Goal: Information Seeking & Learning: Learn about a topic

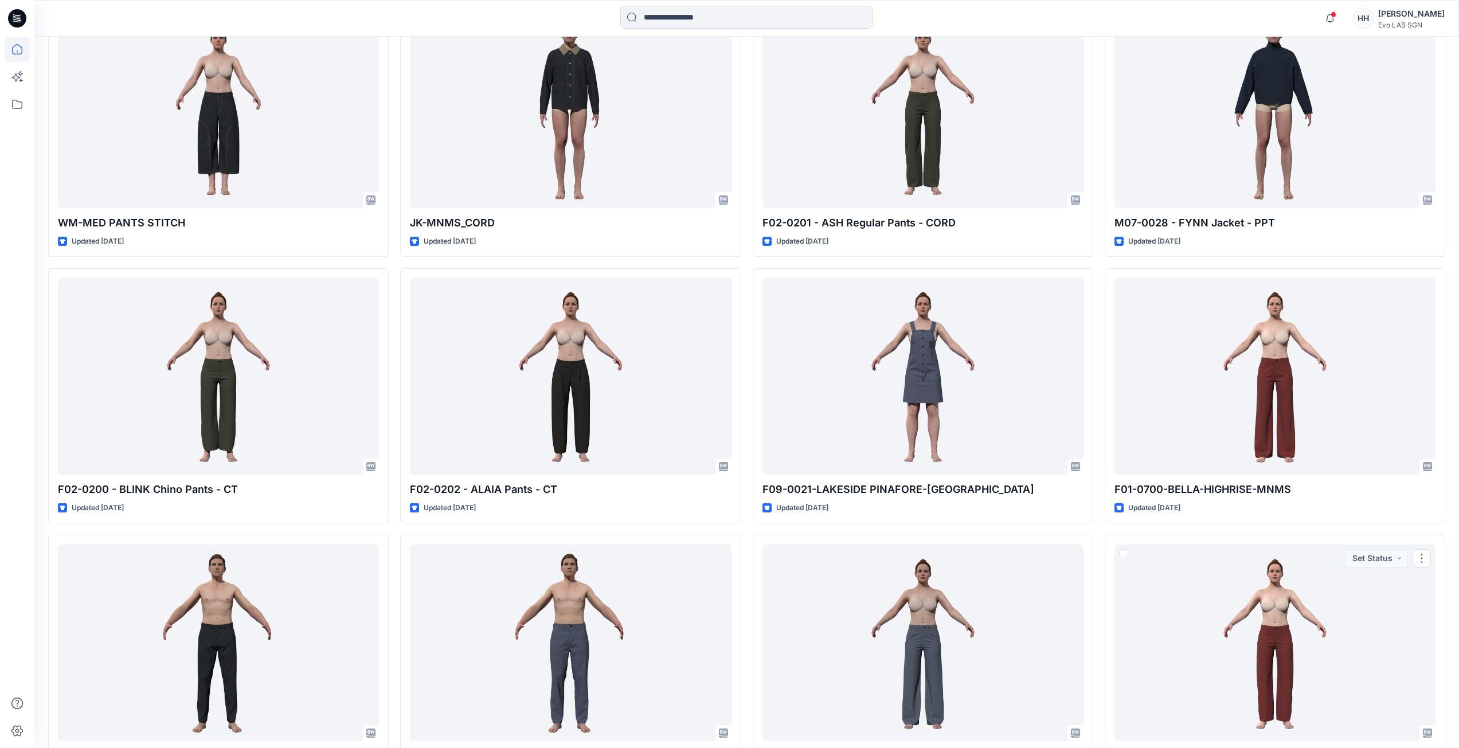
scroll to position [1375, 0]
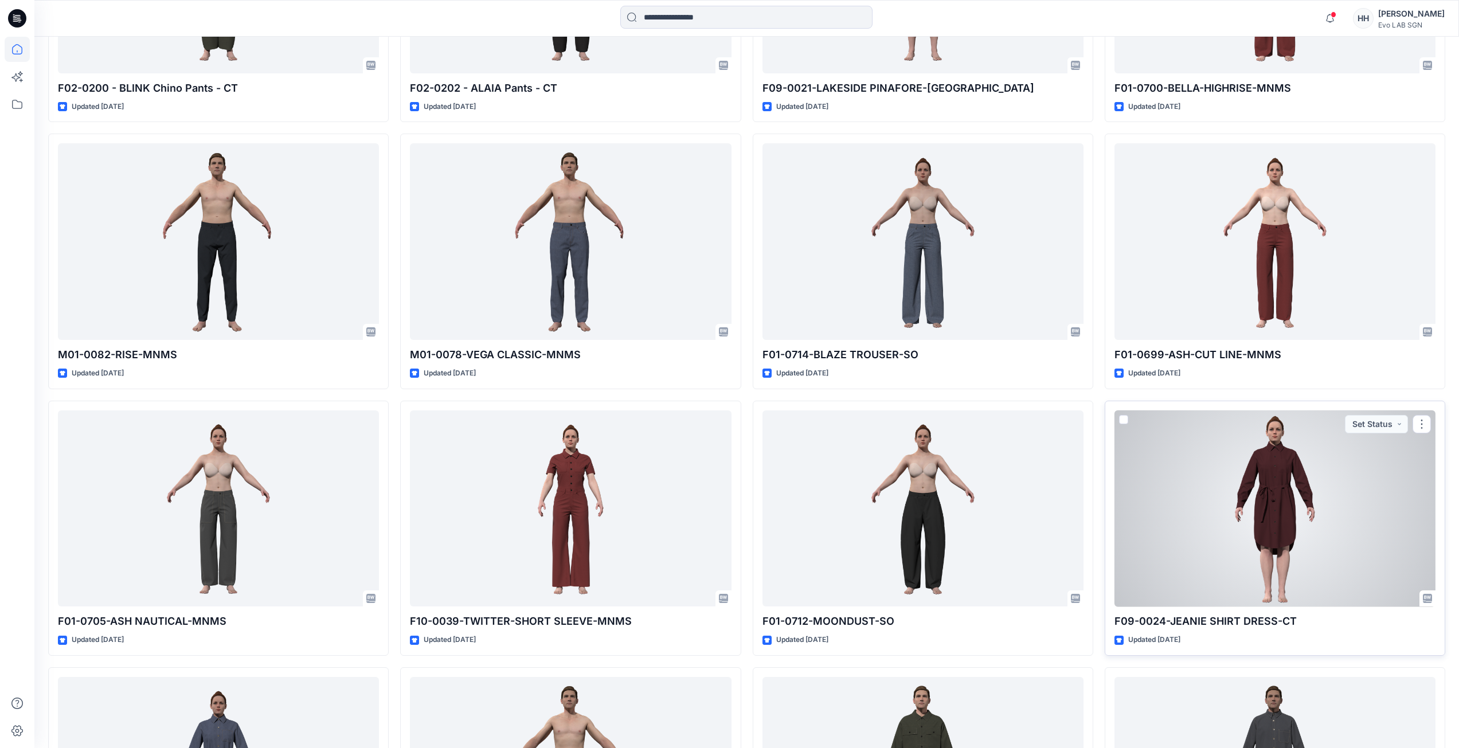
click at [1299, 524] on div at bounding box center [1274, 508] width 321 height 197
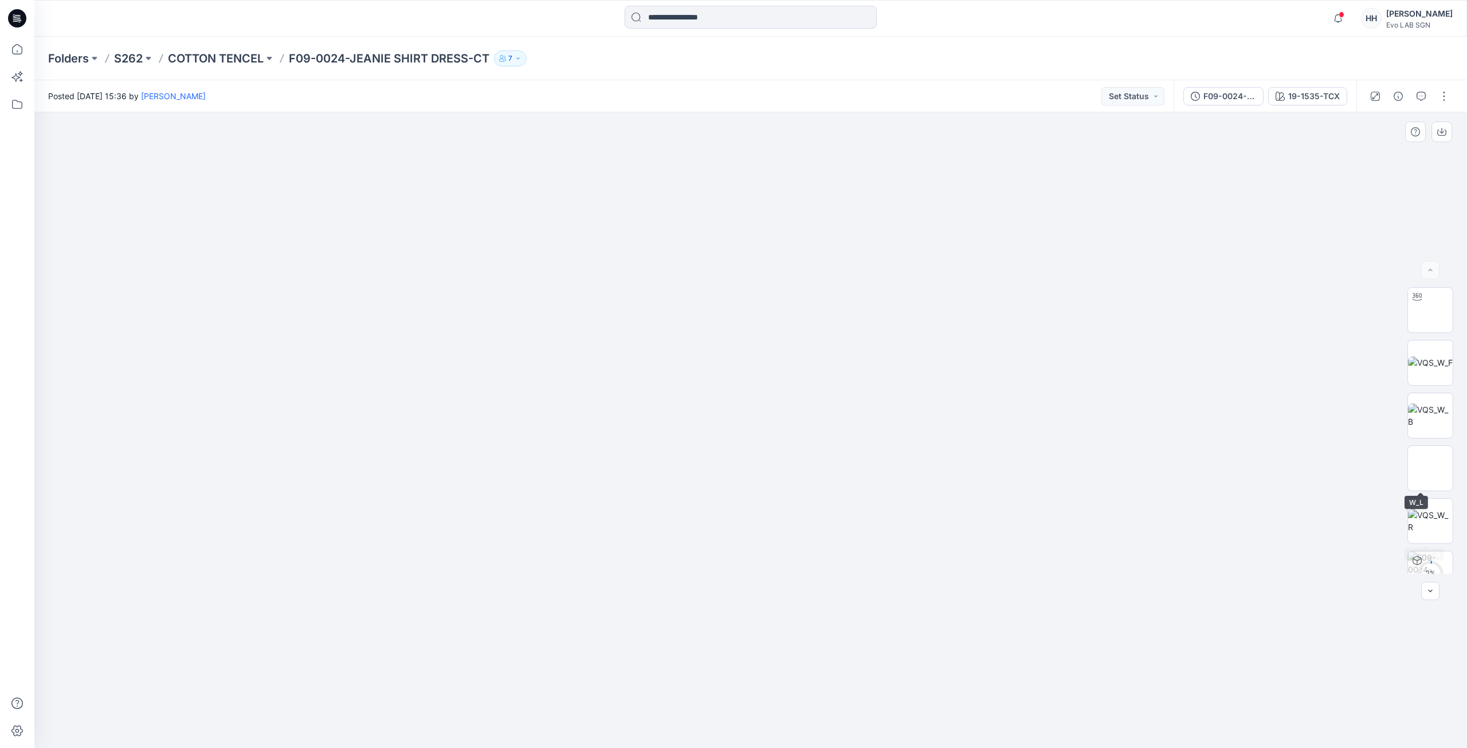
scroll to position [76, 0]
click at [1441, 343] on img at bounding box center [1430, 340] width 45 height 24
click at [1427, 590] on div at bounding box center [1430, 591] width 18 height 18
click at [1432, 597] on div at bounding box center [1430, 591] width 18 height 18
click at [1429, 594] on div at bounding box center [1430, 591] width 18 height 18
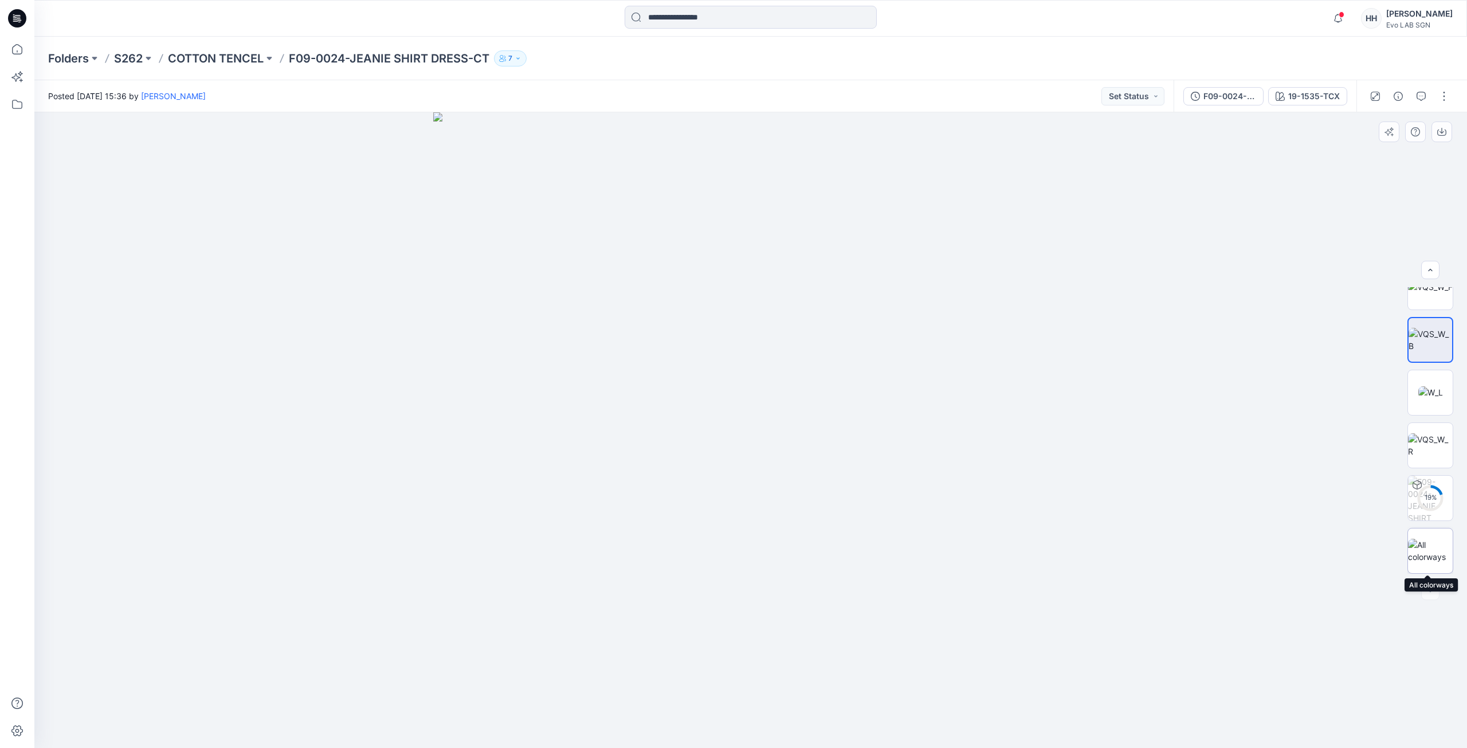
click at [1433, 546] on img at bounding box center [1430, 551] width 45 height 24
click at [1306, 98] on div "19-1535-TCX" at bounding box center [1314, 96] width 52 height 13
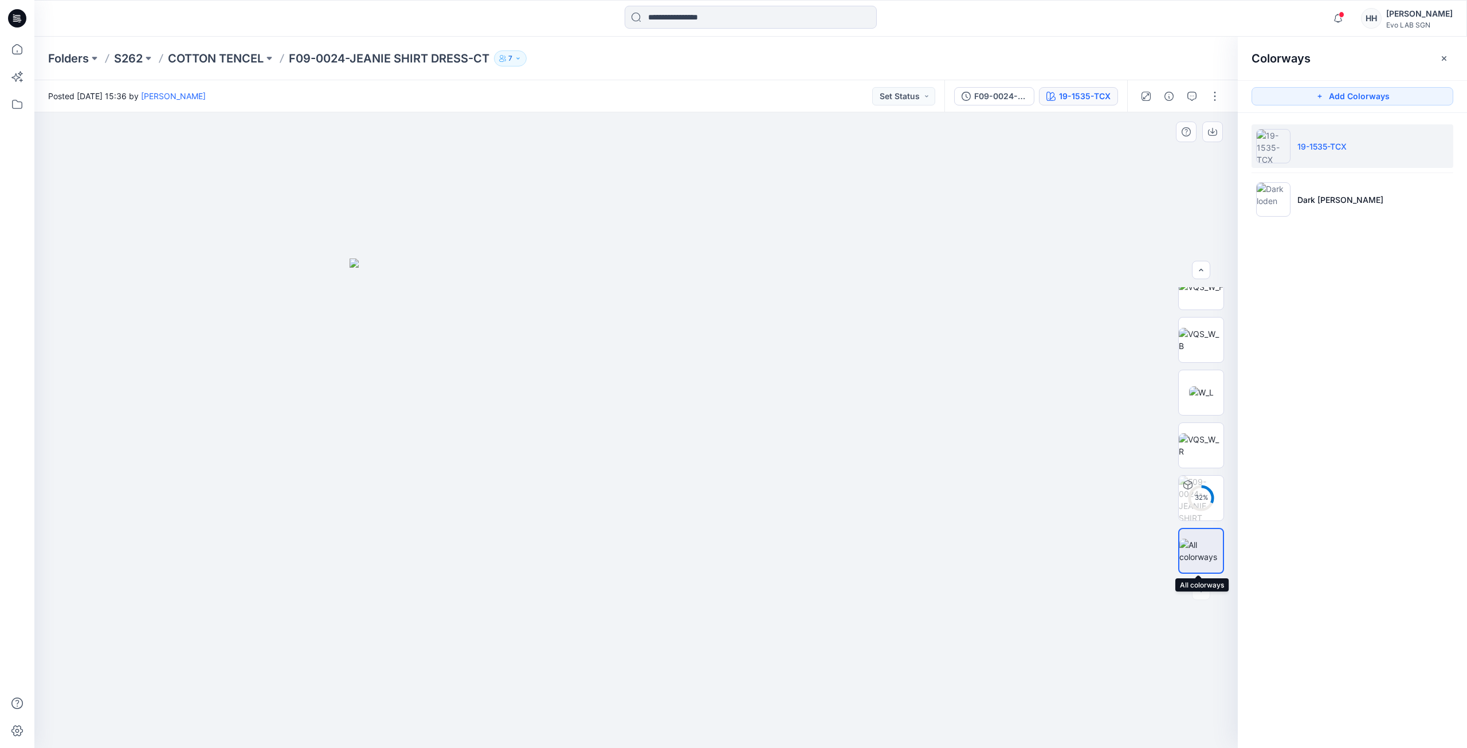
click at [1205, 555] on img at bounding box center [1201, 551] width 44 height 24
